Goal: Find specific page/section: Find specific page/section

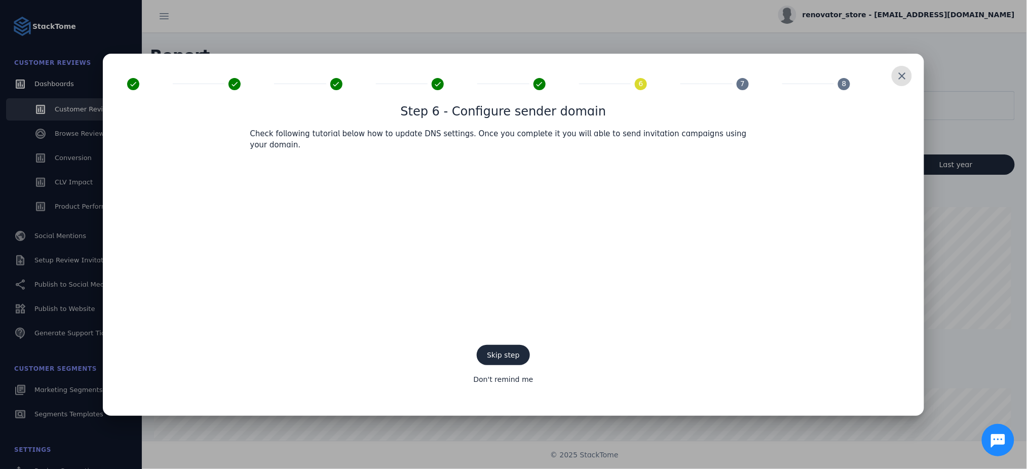
click at [909, 79] on span at bounding box center [902, 76] width 24 height 24
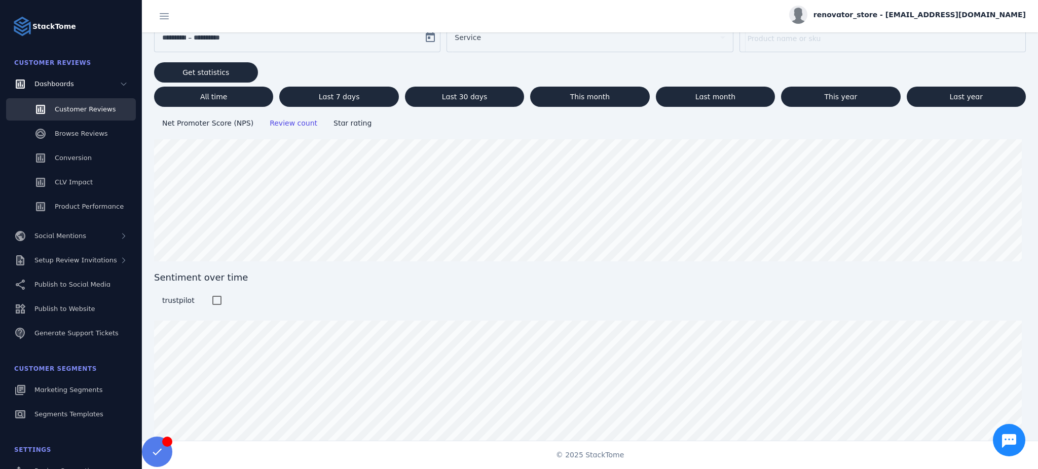
scroll to position [68, 0]
click at [88, 256] on span "Setup Review Invitations" at bounding box center [75, 260] width 83 height 8
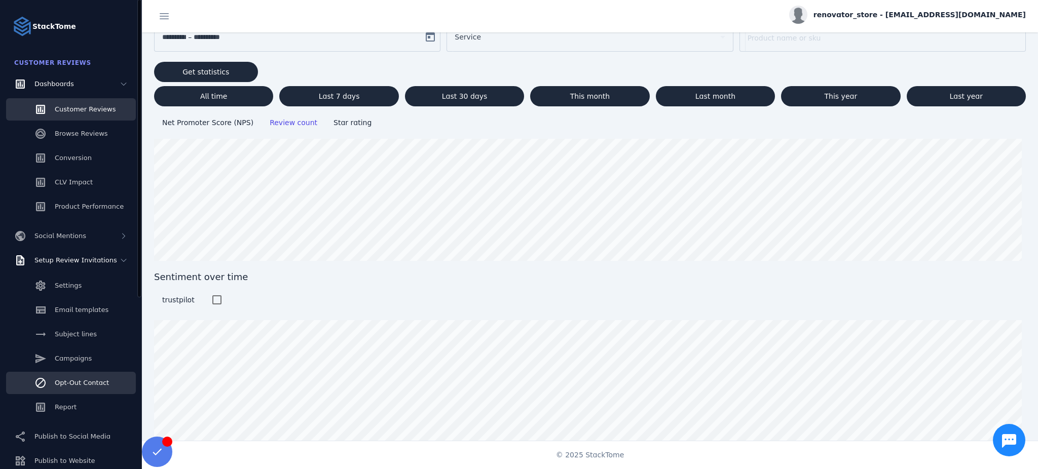
scroll to position [67, 0]
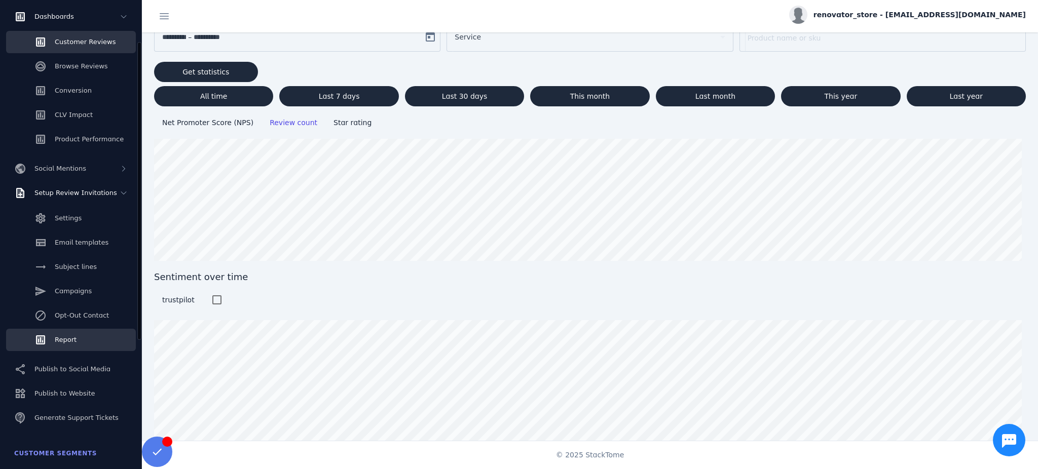
click at [80, 345] on link "Report" at bounding box center [71, 340] width 130 height 22
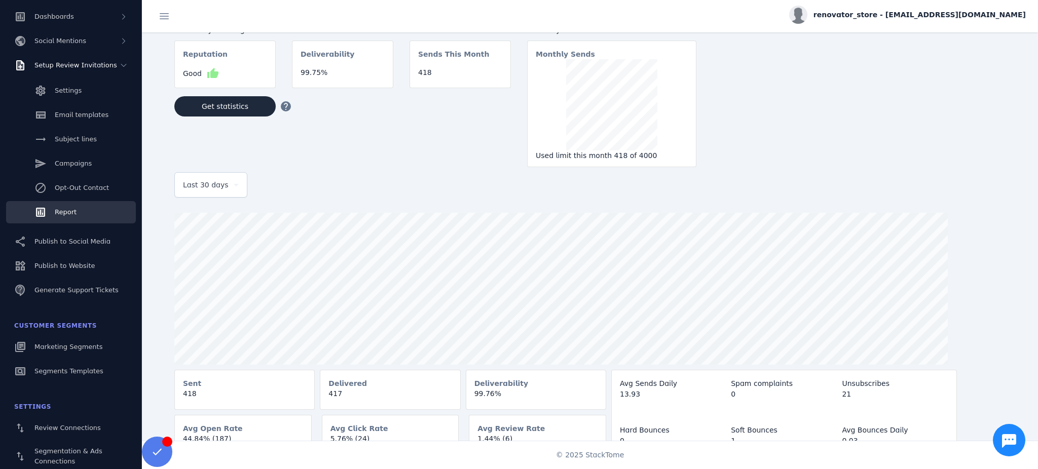
scroll to position [26, 0]
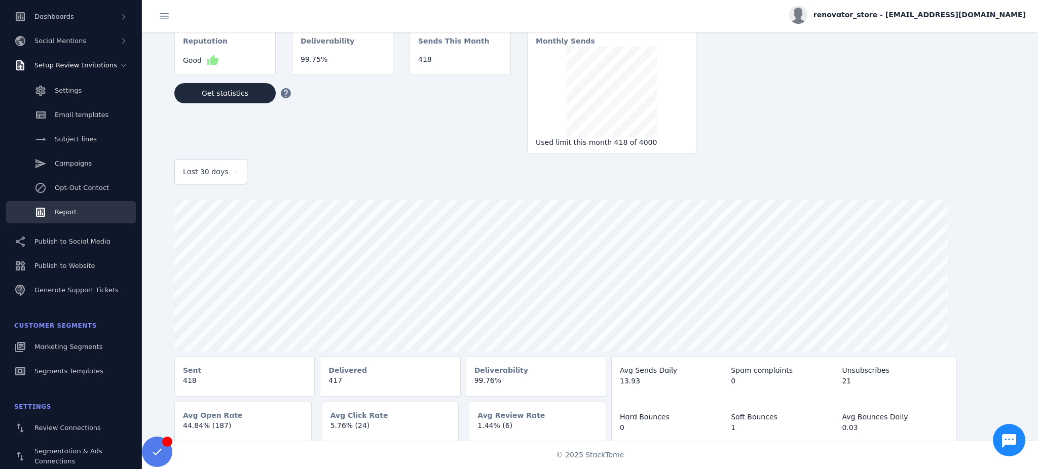
click at [538, 421] on mat-card-content "1.44% (6)" at bounding box center [537, 430] width 136 height 19
